Goal: Task Accomplishment & Management: Manage account settings

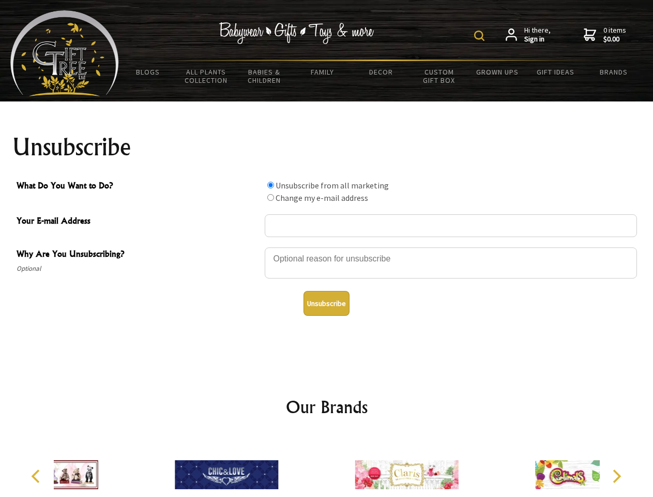
click at [481, 36] on img at bounding box center [479, 36] width 10 height 10
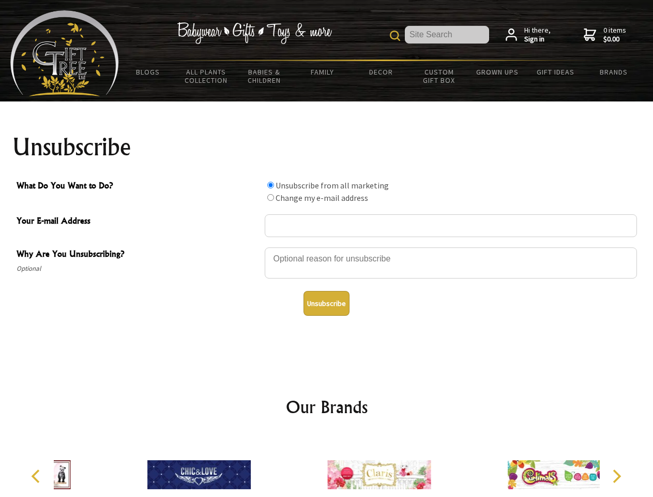
click at [327, 247] on div at bounding box center [451, 264] width 372 height 36
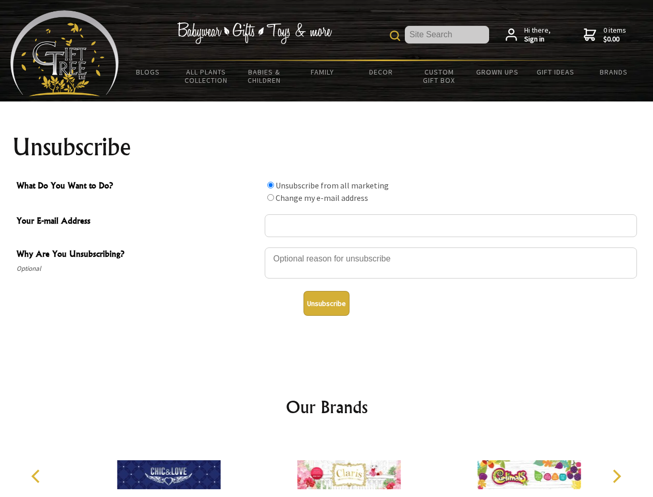
click at [271, 185] on input "What Do You Want to Do?" at bounding box center [270, 185] width 7 height 7
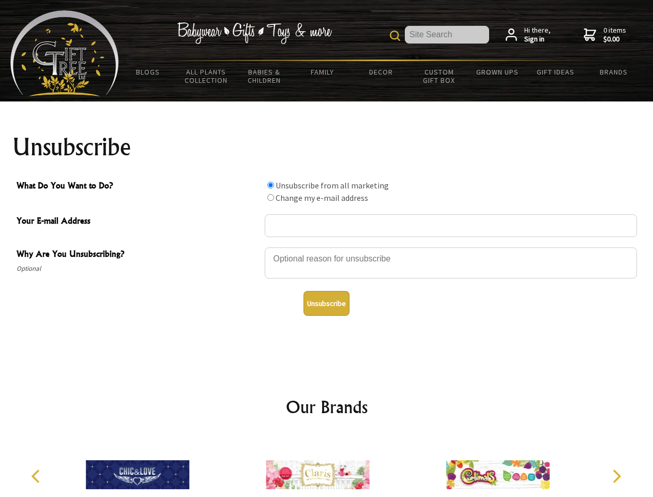
click at [271, 197] on input "What Do You Want to Do?" at bounding box center [270, 197] width 7 height 7
radio input "true"
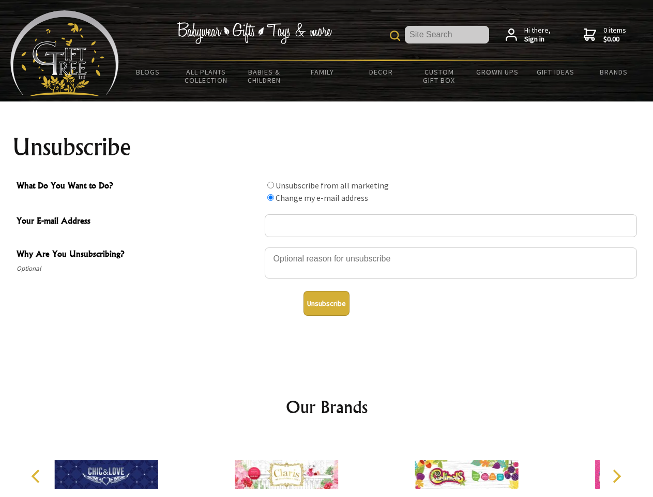
click at [326, 303] on button "Unsubscribe" at bounding box center [327, 303] width 46 height 25
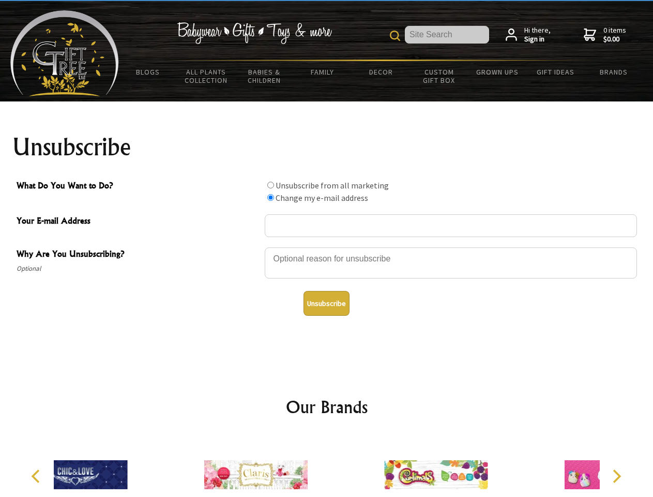
click at [346, 466] on div at bounding box center [436, 476] width 180 height 81
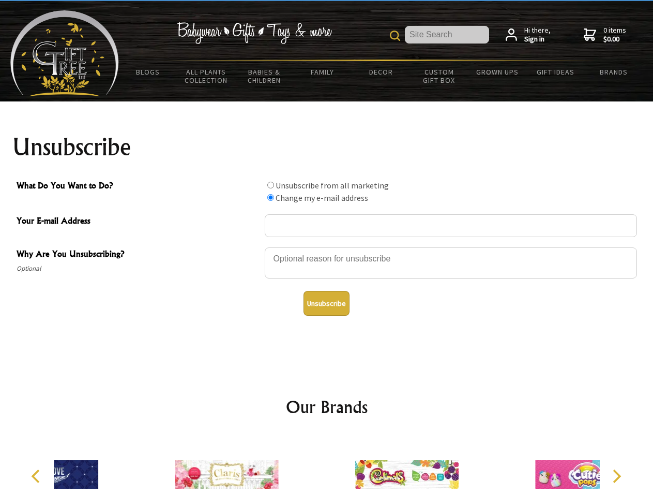
click at [37, 476] on icon "Previous" at bounding box center [36, 475] width 13 height 13
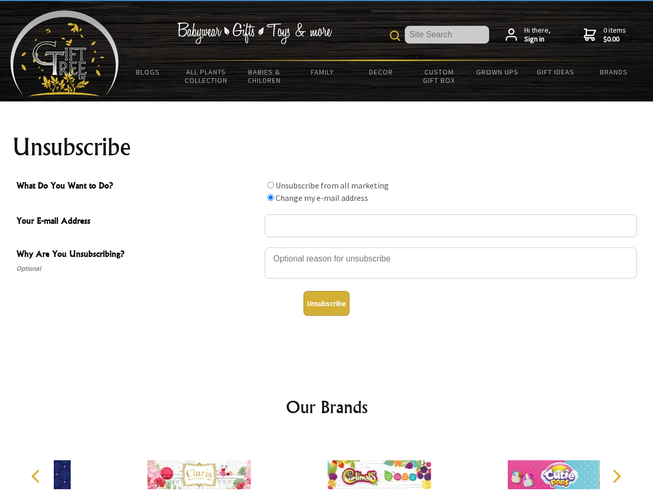
click at [617, 476] on icon "Next" at bounding box center [615, 475] width 13 height 13
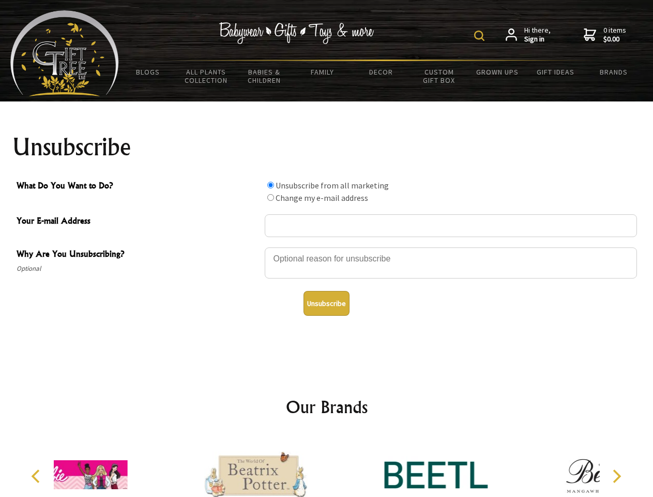
click at [481, 36] on img at bounding box center [479, 36] width 10 height 10
click at [327, 247] on div at bounding box center [451, 264] width 372 height 36
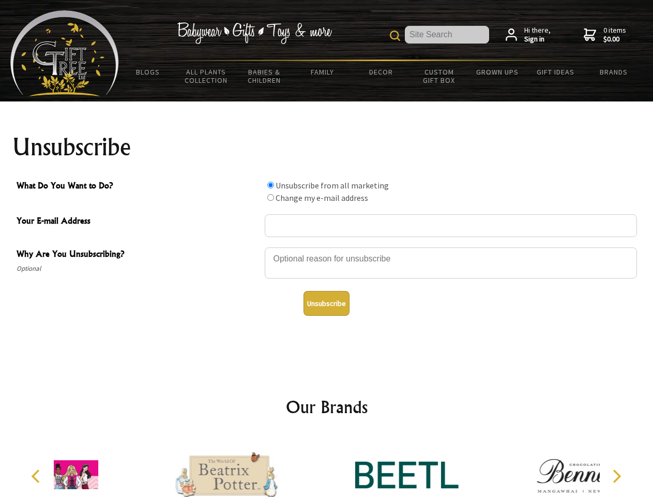
click at [271, 185] on input "What Do You Want to Do?" at bounding box center [270, 185] width 7 height 7
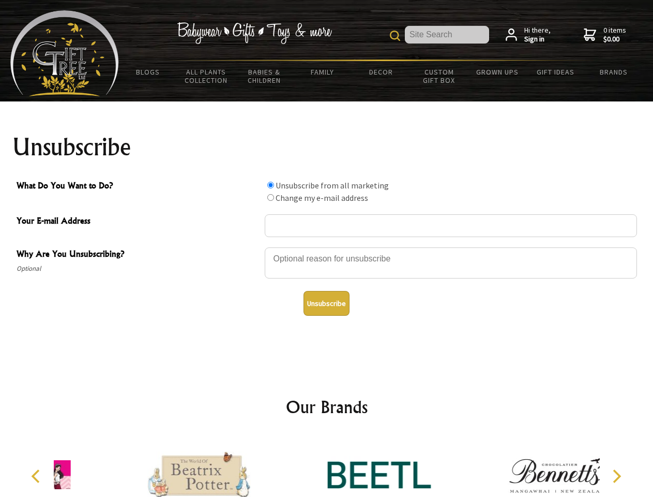
click at [271, 197] on input "What Do You Want to Do?" at bounding box center [270, 197] width 7 height 7
radio input "true"
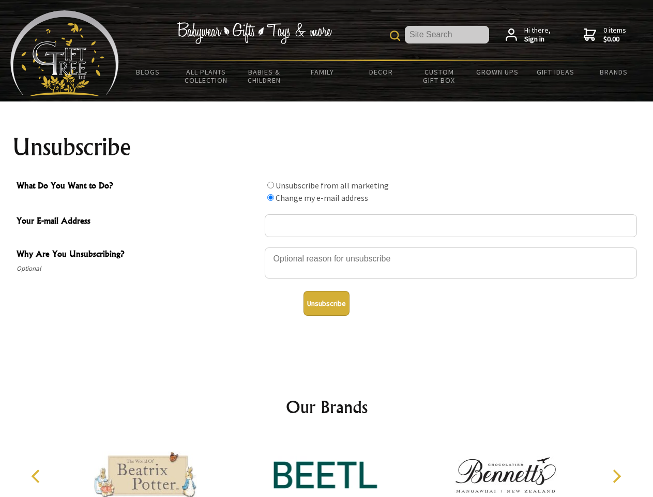
click at [326, 303] on button "Unsubscribe" at bounding box center [327, 303] width 46 height 25
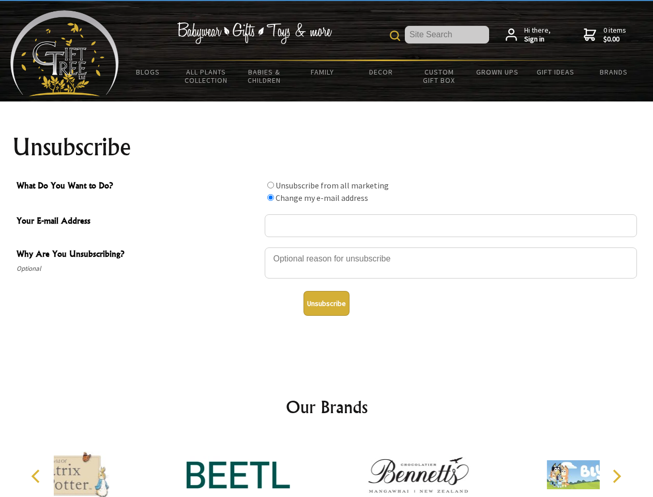
click at [37, 476] on icon "Previous" at bounding box center [36, 475] width 13 height 13
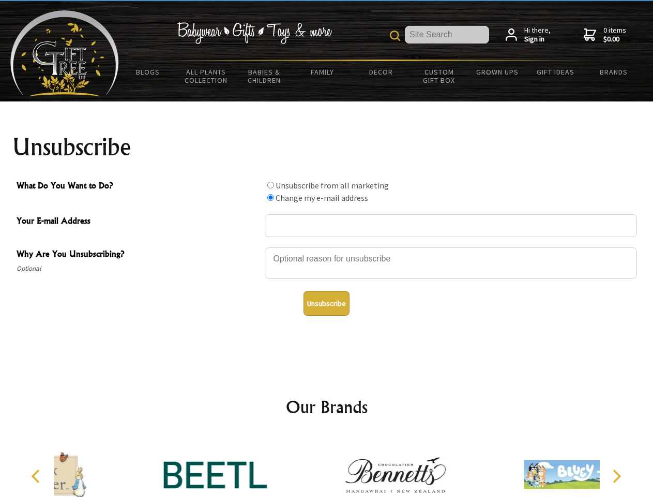
click at [617, 476] on icon "Next" at bounding box center [615, 475] width 13 height 13
